Goal: Transaction & Acquisition: Book appointment/travel/reservation

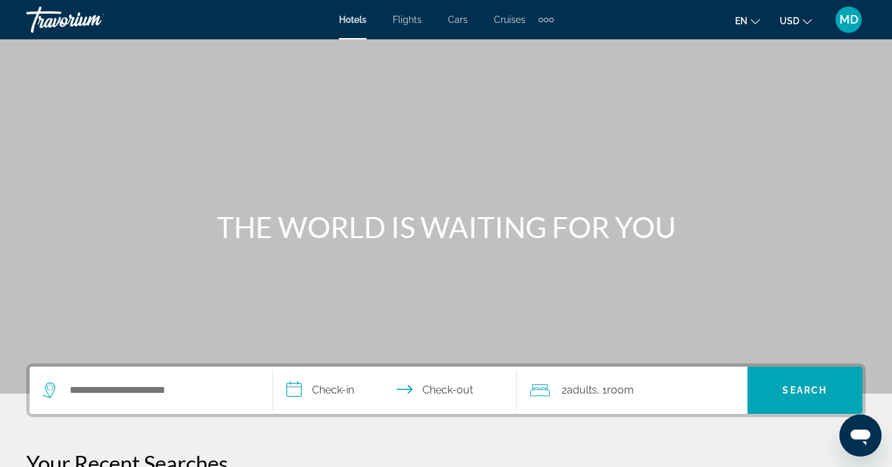
click at [509, 20] on span "Cruises" at bounding box center [510, 19] width 32 height 11
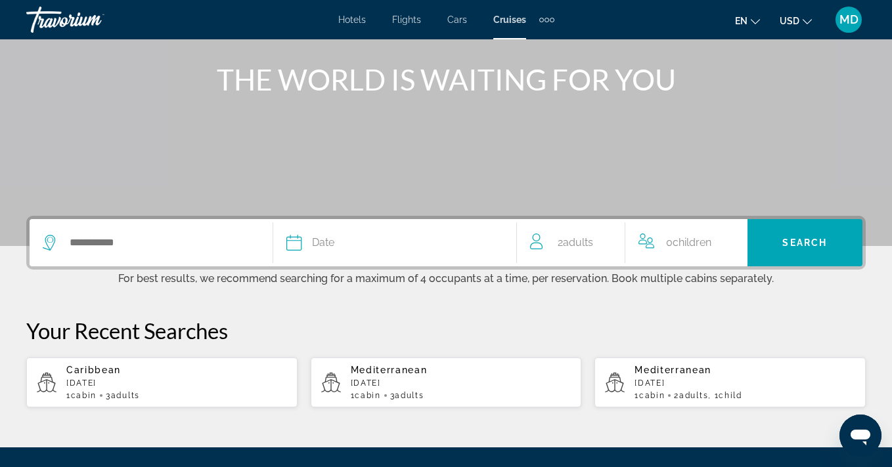
scroll to position [159, 0]
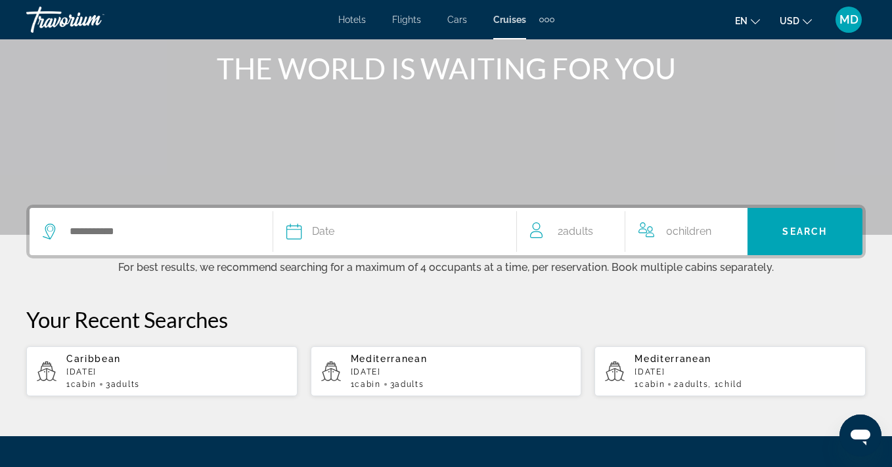
click at [115, 217] on div "Search widget" at bounding box center [151, 231] width 217 height 47
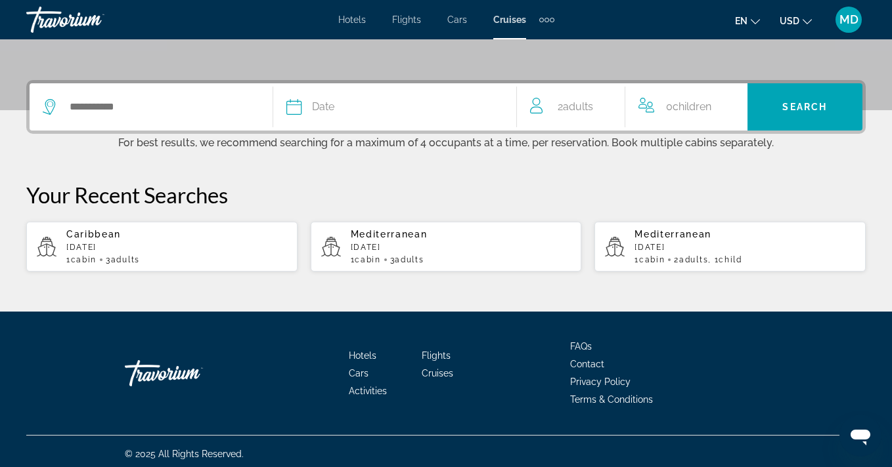
scroll to position [289, 0]
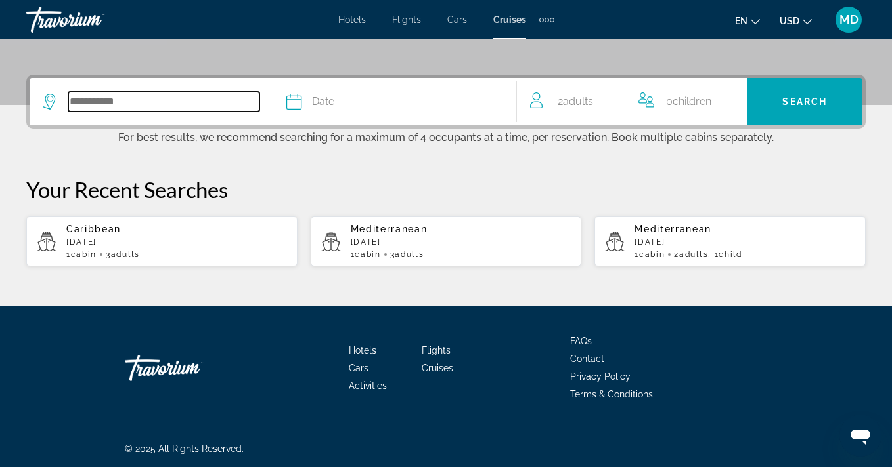
click at [140, 107] on input "Search widget" at bounding box center [163, 102] width 191 height 20
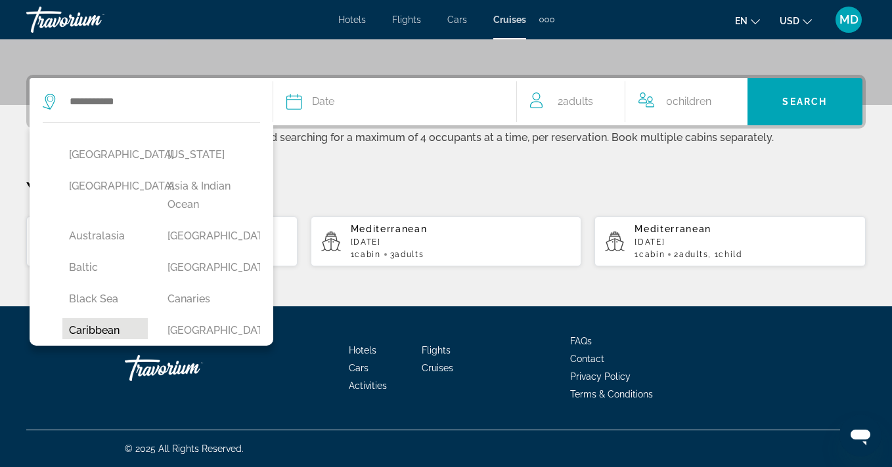
click at [108, 334] on button "Caribbean" at bounding box center [104, 330] width 85 height 25
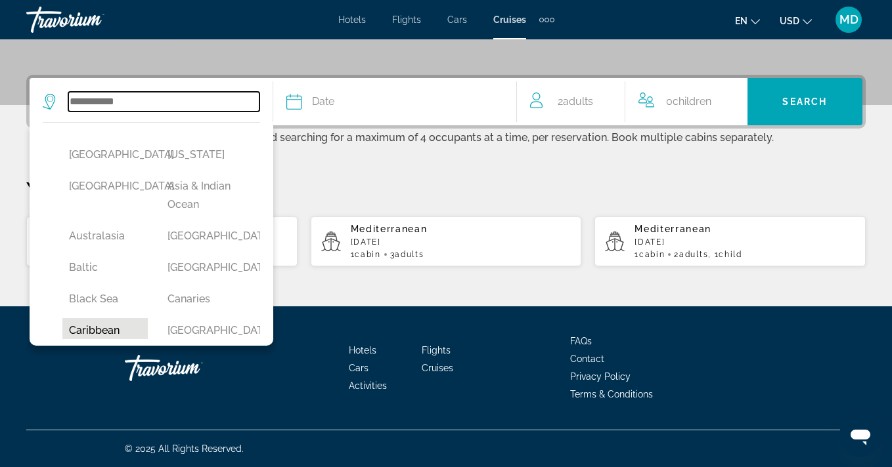
type input "*********"
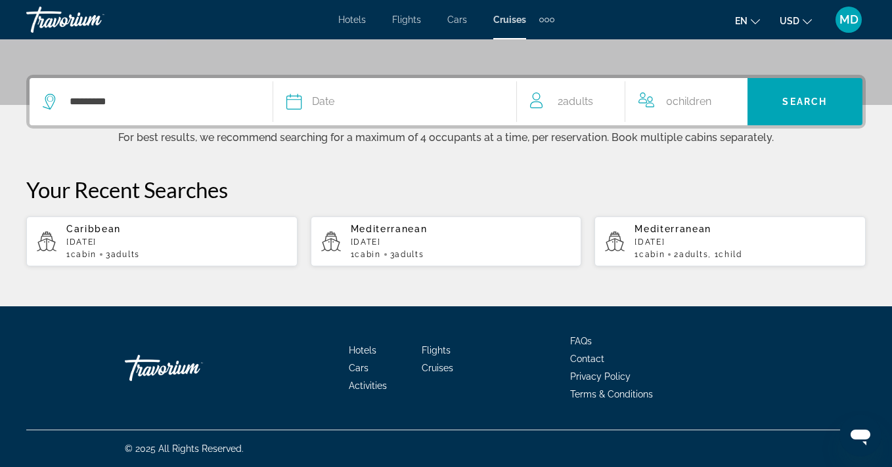
click at [320, 100] on span "Date" at bounding box center [323, 102] width 22 height 18
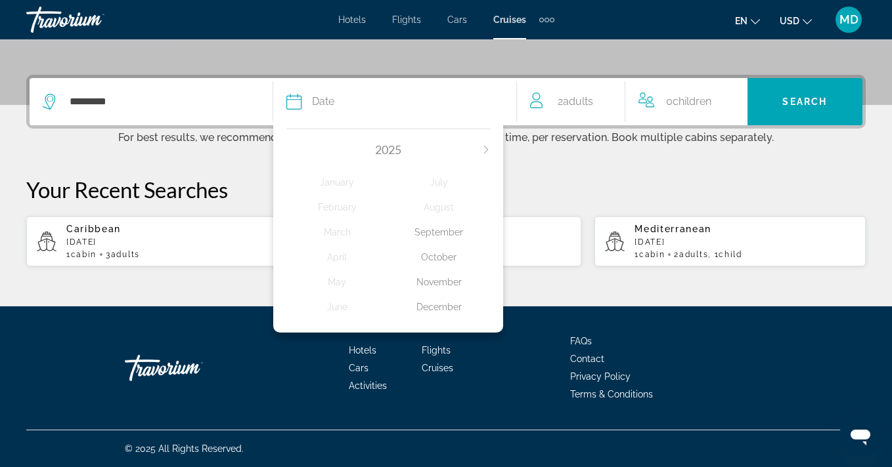
click at [435, 230] on div "September" at bounding box center [439, 233] width 102 height 24
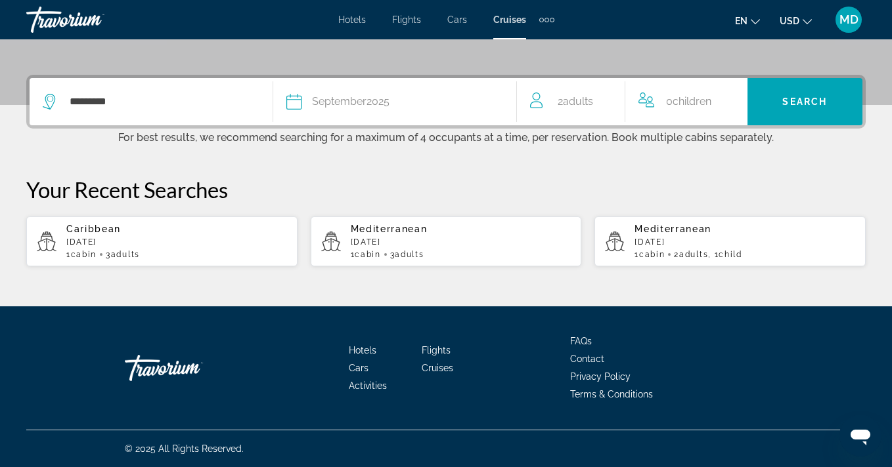
click at [581, 105] on span "Adults" at bounding box center [578, 101] width 30 height 12
click at [538, 97] on icon "Decrement adults" at bounding box center [536, 99] width 12 height 16
click at [727, 97] on div "0 Child Children" at bounding box center [690, 102] width 98 height 23
click at [734, 98] on icon "Increment children" at bounding box center [734, 99] width 12 height 12
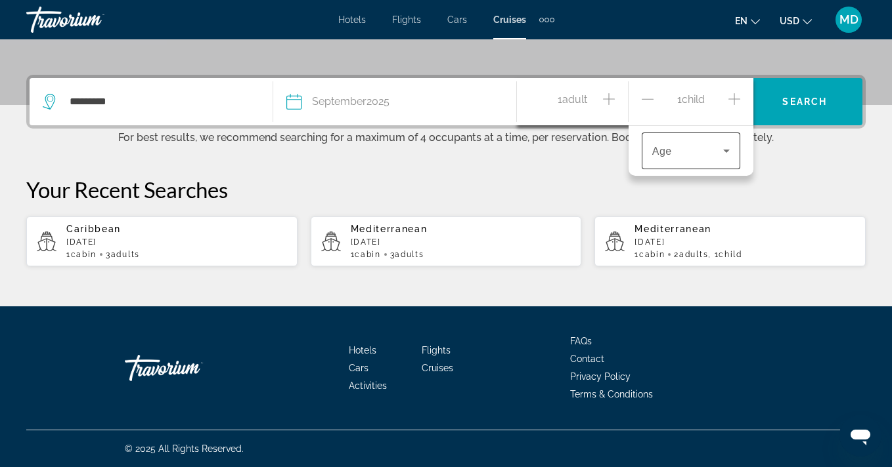
click at [723, 147] on icon "Travelers: 1 adult, 1 child" at bounding box center [726, 151] width 16 height 16
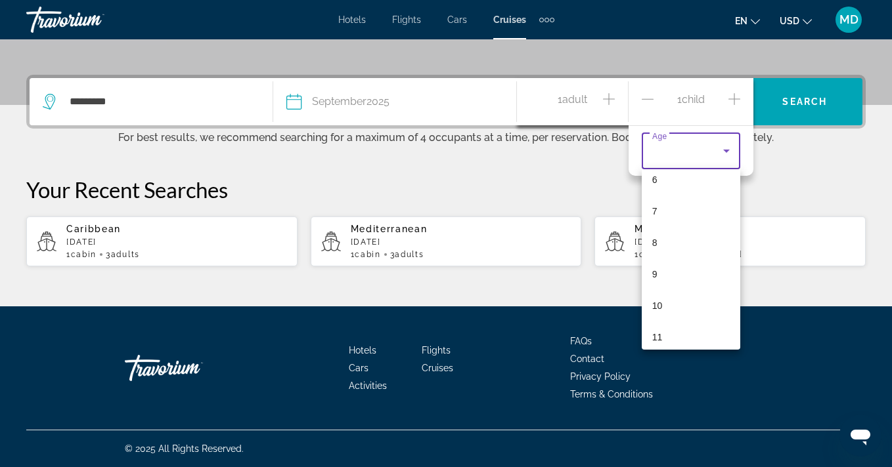
scroll to position [208, 0]
click at [609, 98] on div at bounding box center [446, 233] width 892 height 467
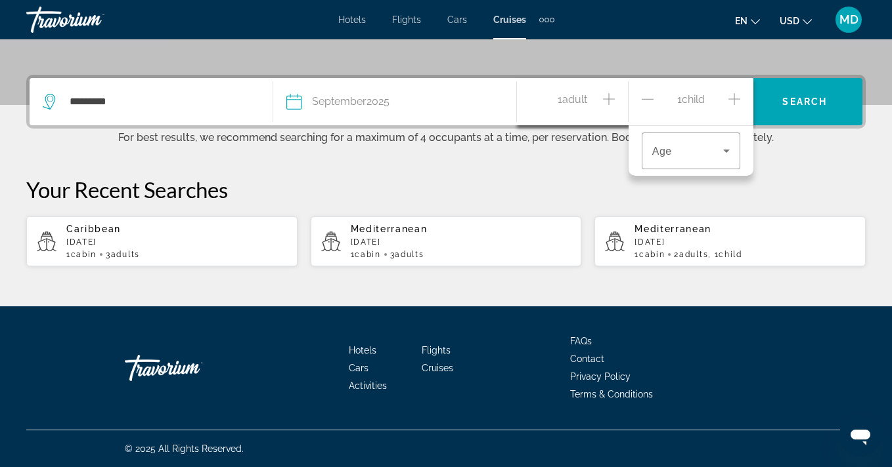
click at [609, 98] on icon "Increment adults" at bounding box center [609, 99] width 12 height 16
click at [646, 97] on icon "Decrement children" at bounding box center [647, 99] width 12 height 16
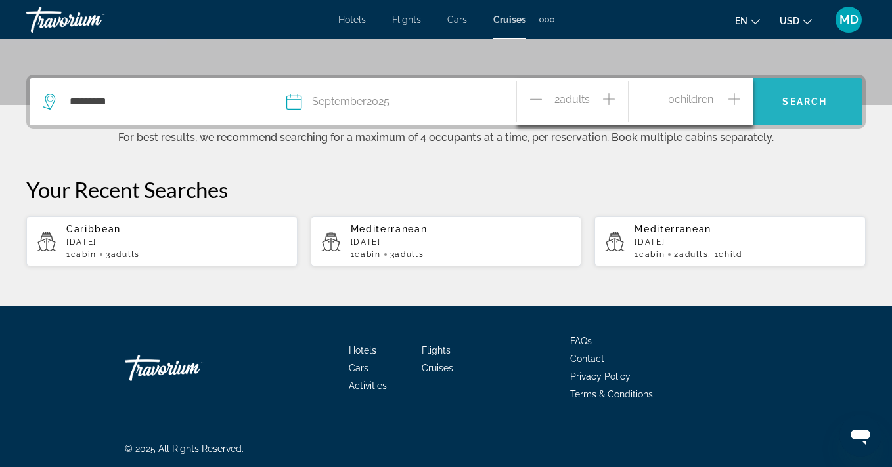
click at [821, 100] on span "Search" at bounding box center [804, 102] width 45 height 11
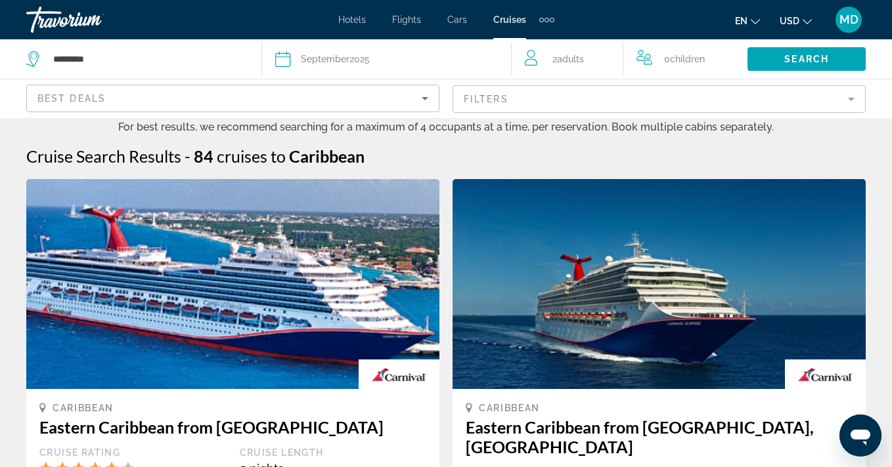
click at [854, 95] on mat-form-field "Filters" at bounding box center [658, 99] width 413 height 28
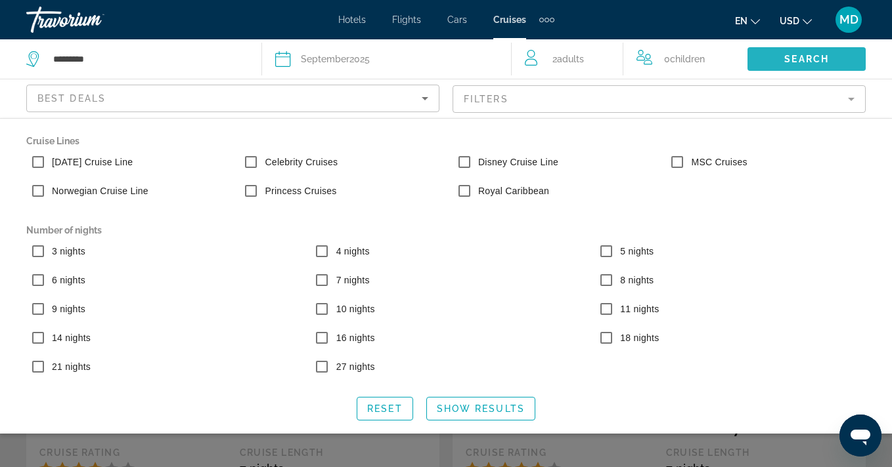
click at [789, 56] on span "Search" at bounding box center [806, 59] width 45 height 11
click at [808, 60] on span "Search" at bounding box center [806, 59] width 45 height 11
click at [809, 60] on span "Search" at bounding box center [806, 59] width 45 height 11
click at [353, 458] on div "Search widget" at bounding box center [446, 328] width 892 height 277
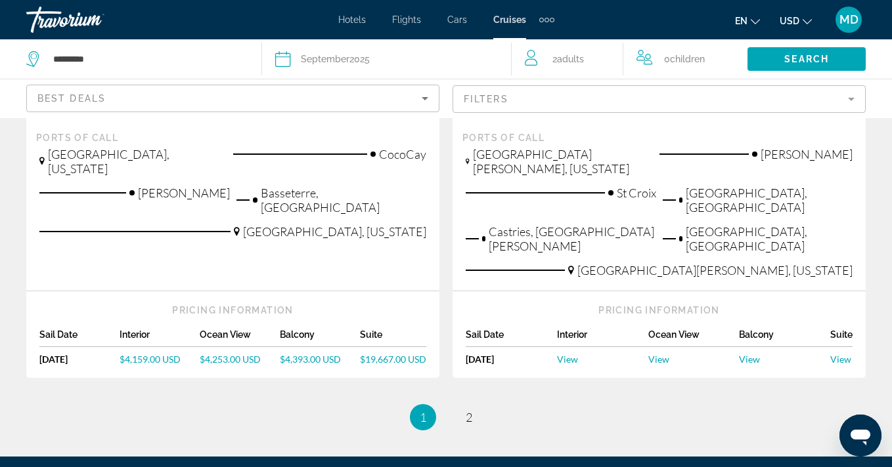
scroll to position [1616, 0]
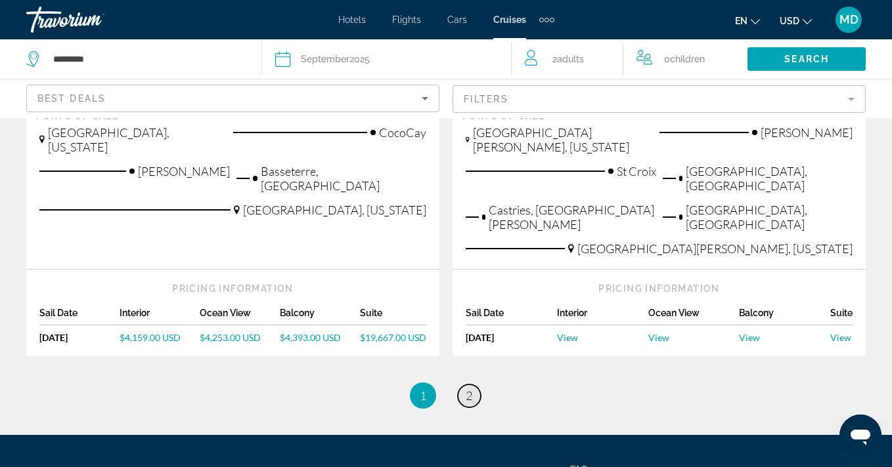
click at [467, 389] on span "2" at bounding box center [468, 396] width 7 height 14
